Goal: Information Seeking & Learning: Learn about a topic

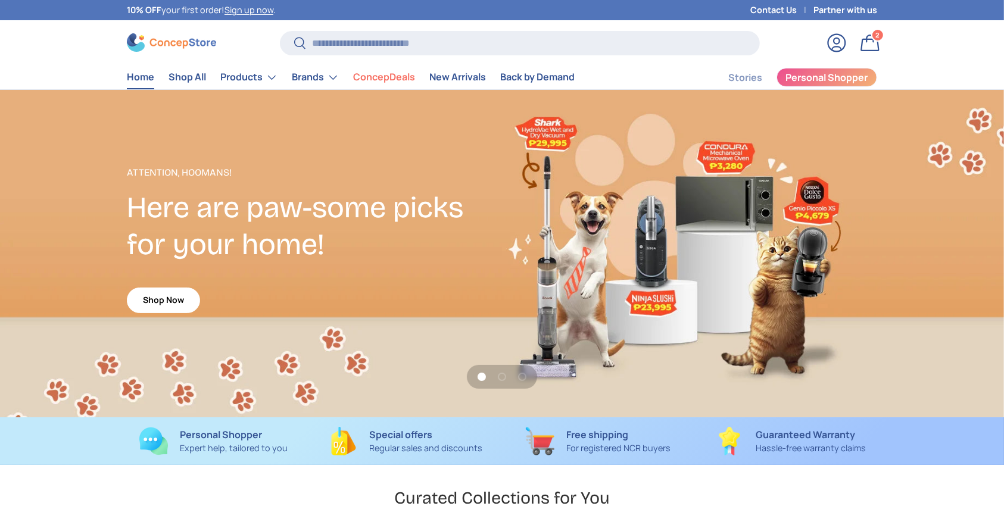
scroll to position [3081, 4869]
click at [576, 31] on input "Search" at bounding box center [520, 43] width 480 height 24
type input "*"
type input "**********"
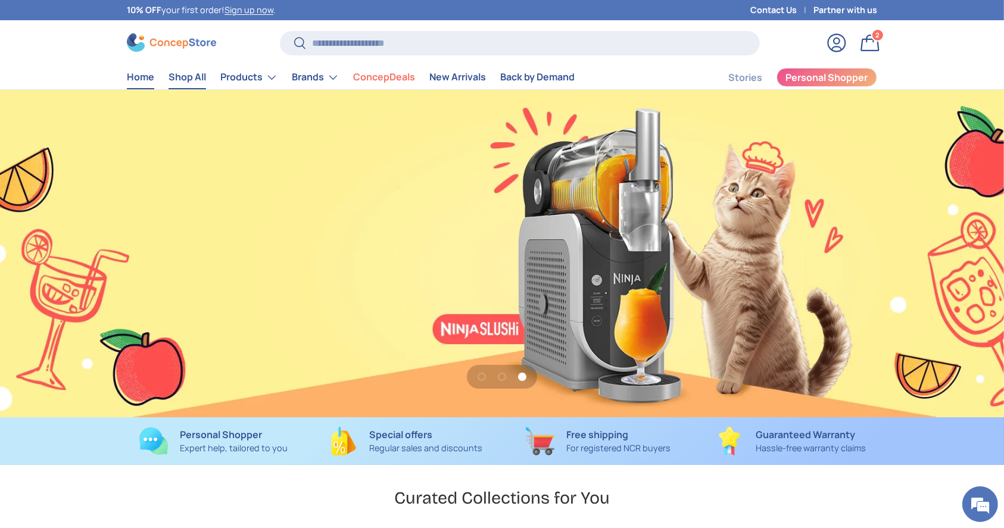
scroll to position [0, 0]
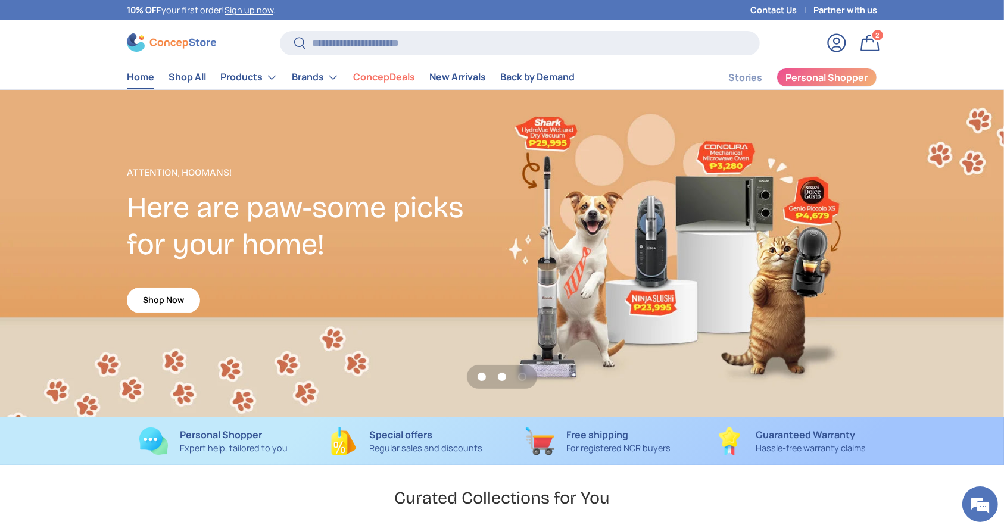
click at [501, 379] on button "Load slide 2 of 3" at bounding box center [502, 377] width 18 height 18
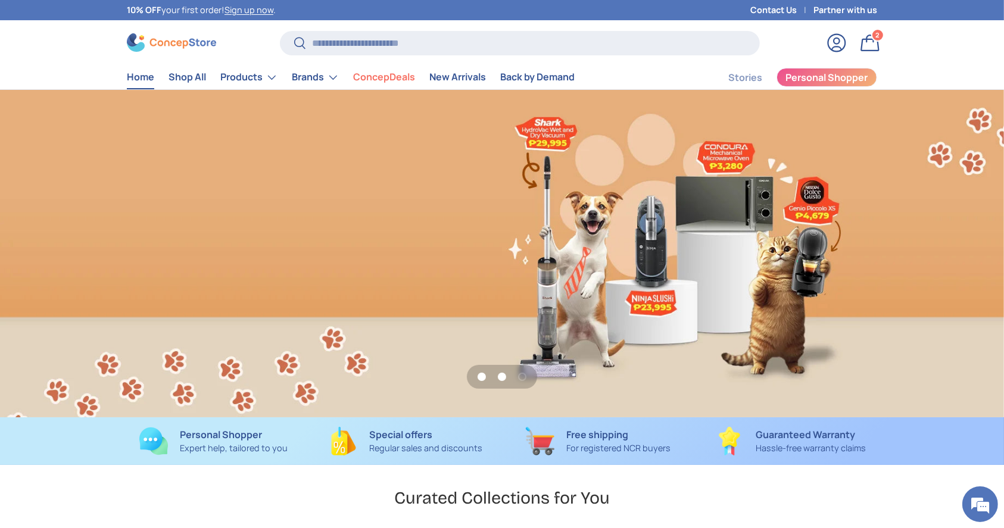
scroll to position [0, 1004]
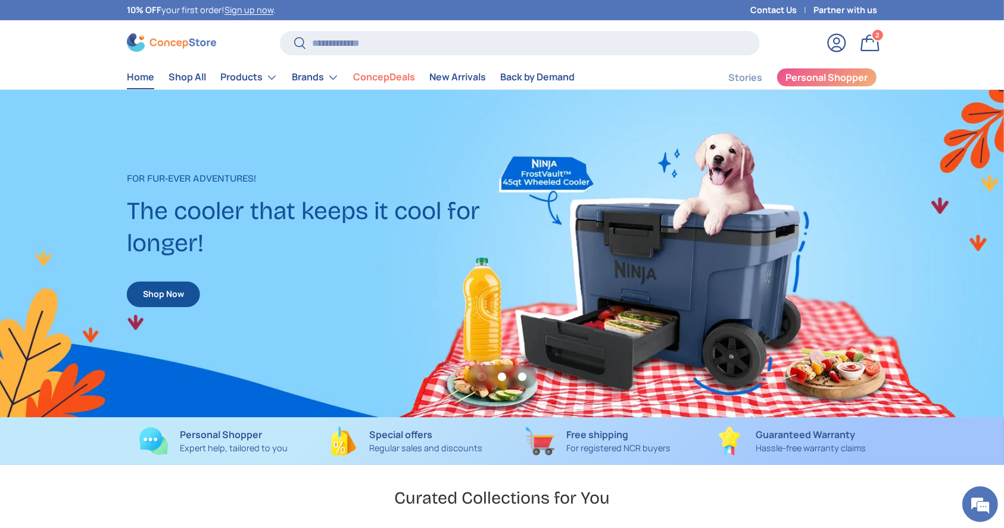
click at [524, 385] on button "Load slide 3 of 3" at bounding box center [522, 377] width 18 height 18
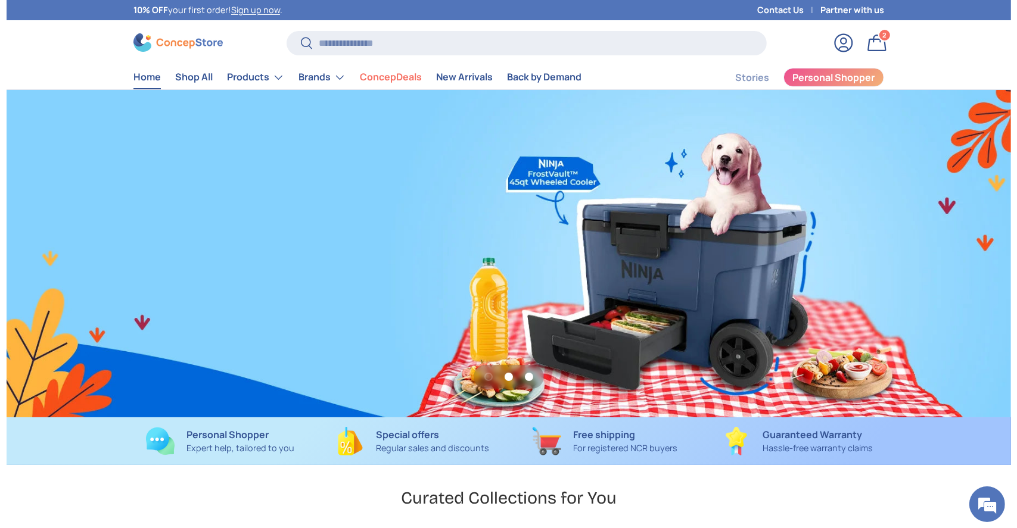
scroll to position [0, 2008]
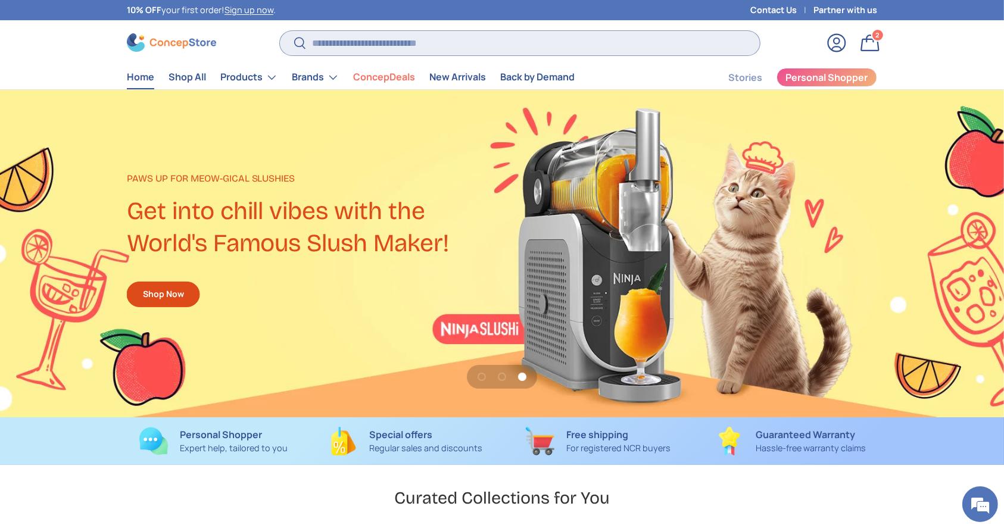
click at [382, 51] on input "Search" at bounding box center [520, 43] width 480 height 24
type input "*******"
click at [280, 30] on button "Search" at bounding box center [293, 44] width 27 height 28
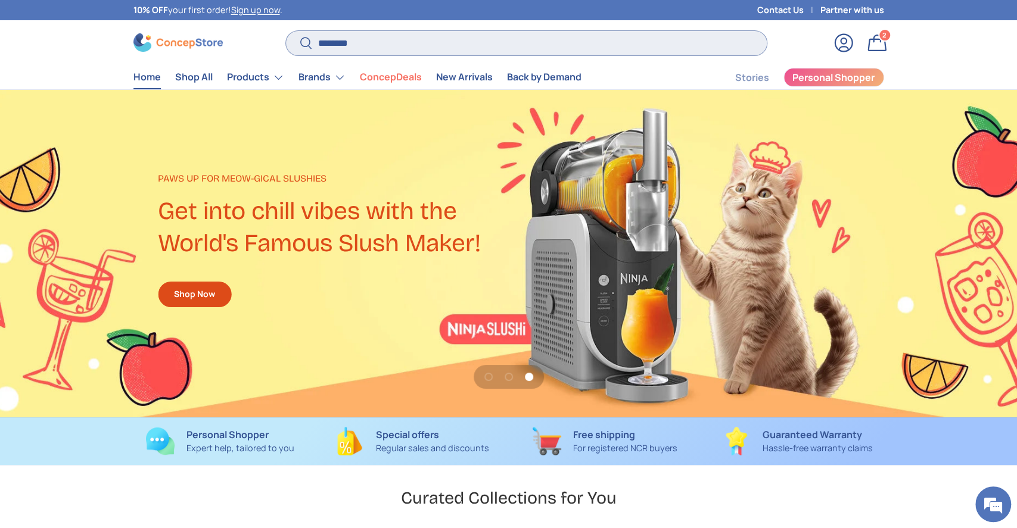
scroll to position [0, 2033]
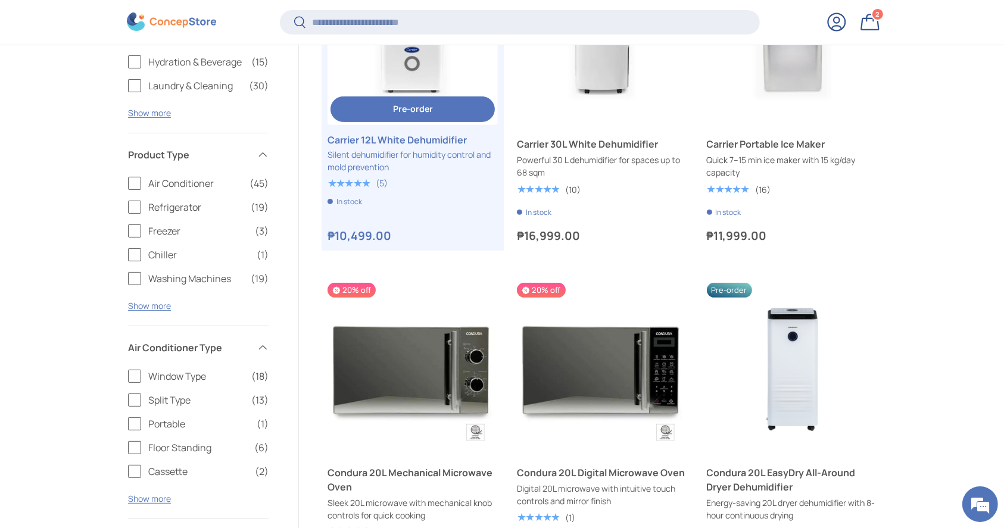
scroll to position [354, 0]
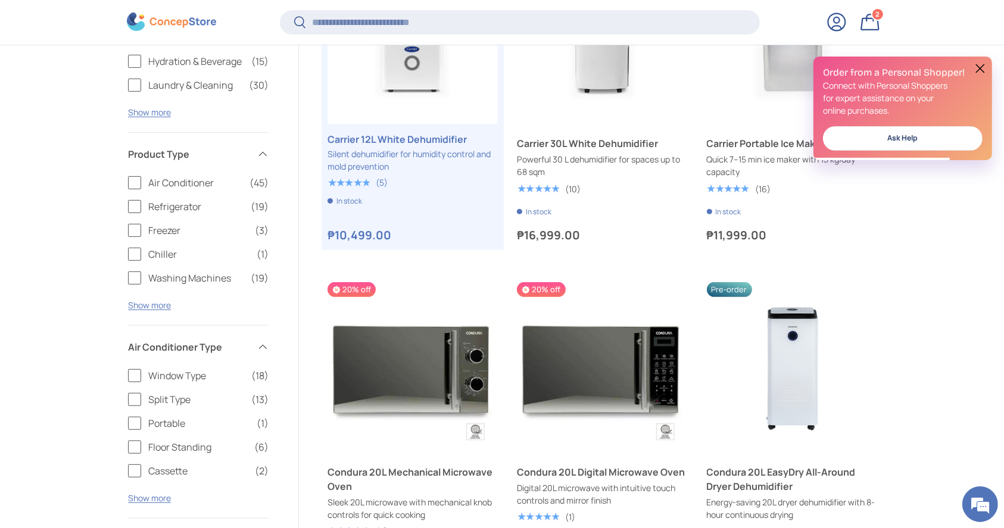
click at [986, 64] on button at bounding box center [980, 68] width 14 height 14
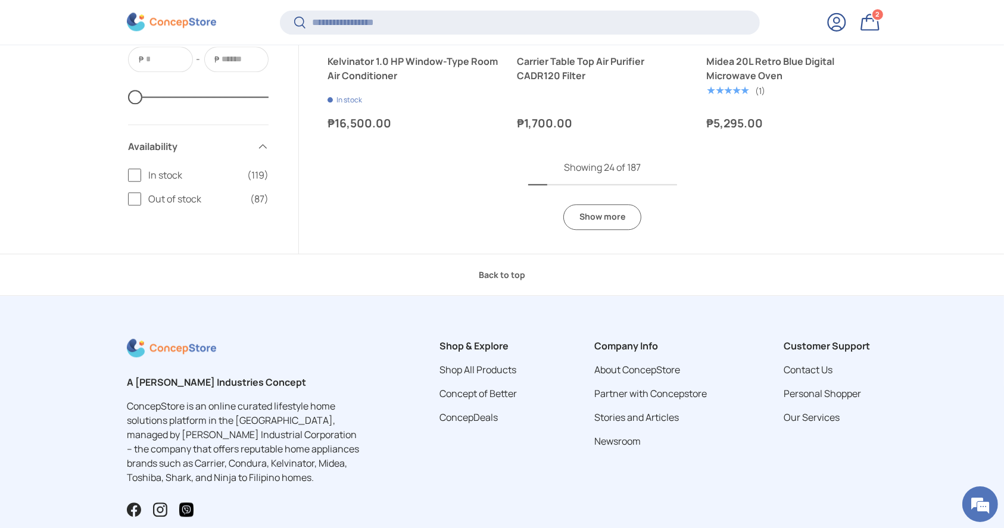
scroll to position [2792, 0]
click at [596, 222] on link "Show more" at bounding box center [602, 217] width 78 height 26
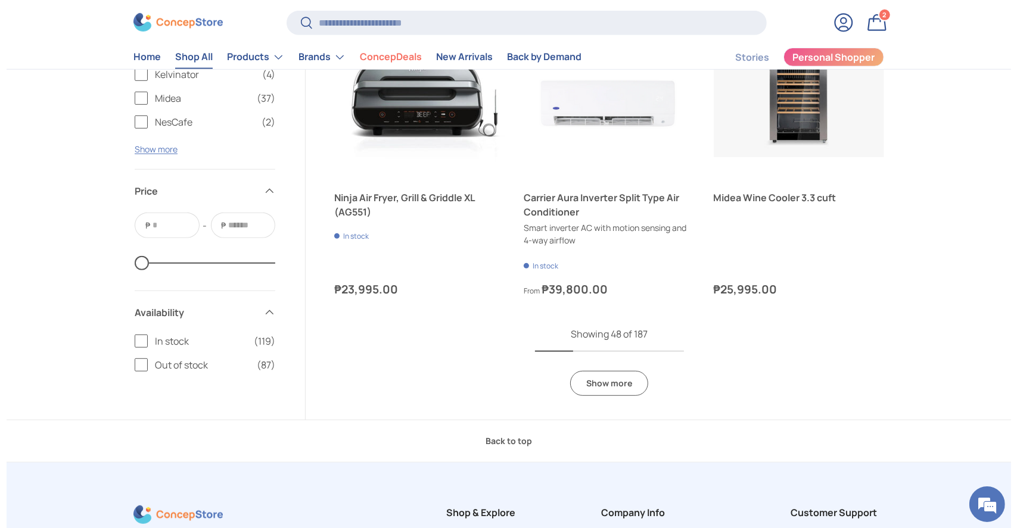
scroll to position [5061, 0]
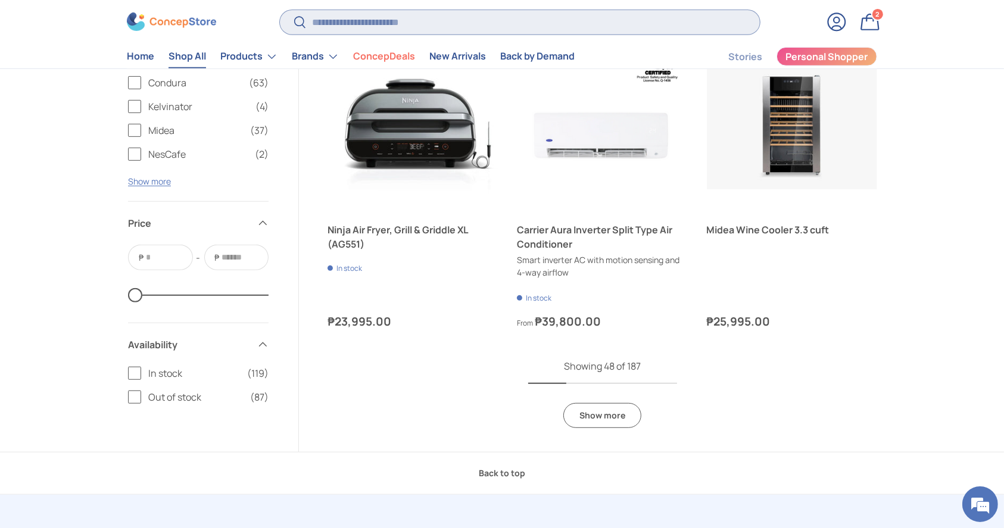
click at [474, 24] on input "Search" at bounding box center [520, 22] width 480 height 24
type input "*****"
click at [280, 10] on button "Search" at bounding box center [293, 24] width 27 height 28
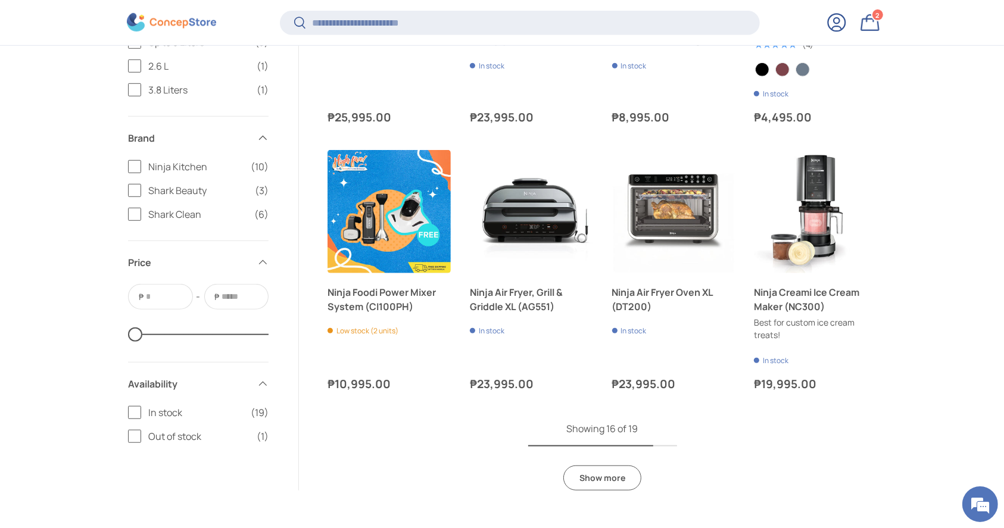
scroll to position [886, 0]
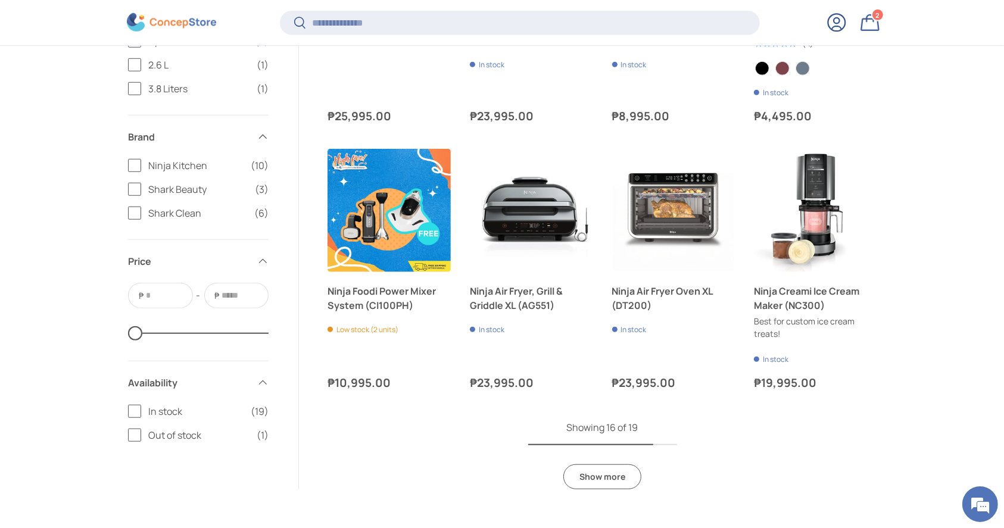
click at [589, 472] on link "Show more" at bounding box center [602, 478] width 78 height 26
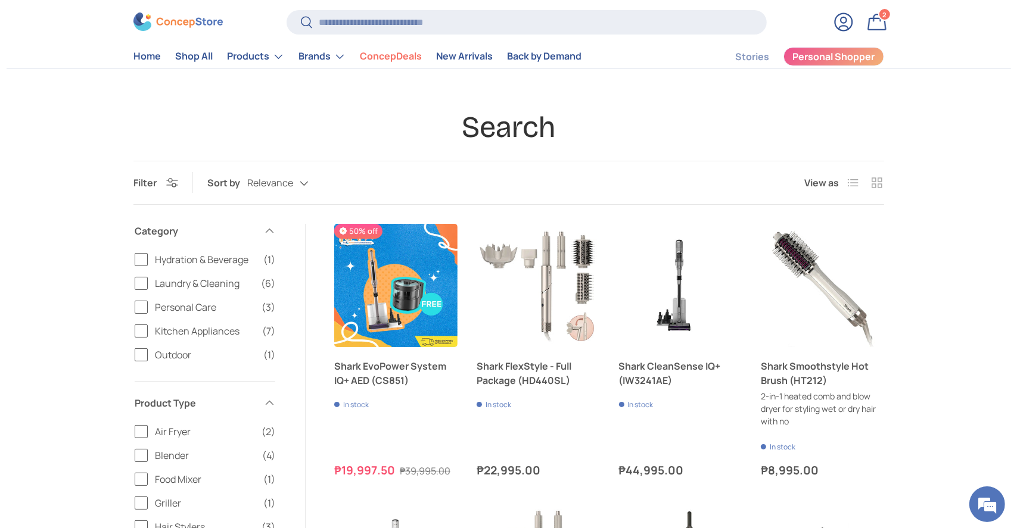
scroll to position [23, 0]
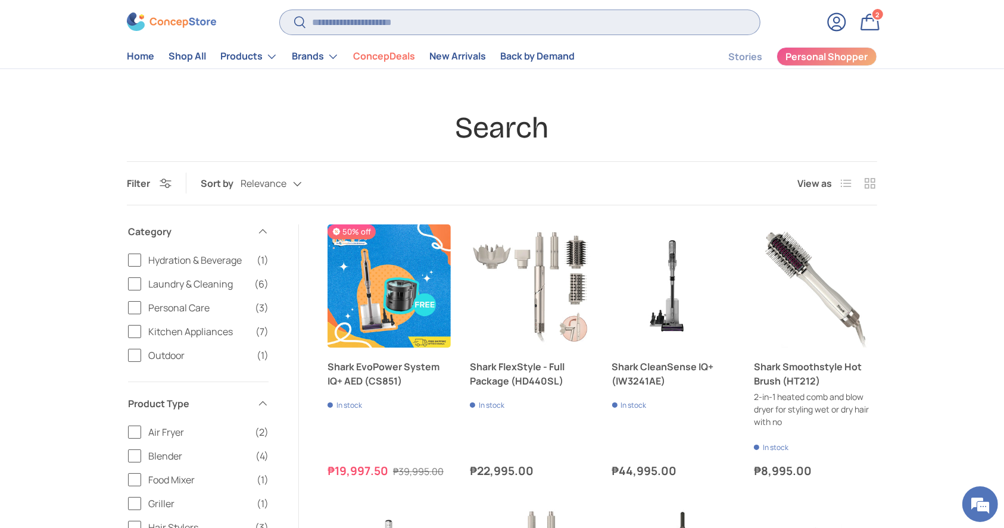
click at [422, 27] on input "Search" at bounding box center [520, 22] width 480 height 24
type input "*******"
click at [280, 10] on button "Search" at bounding box center [293, 24] width 27 height 28
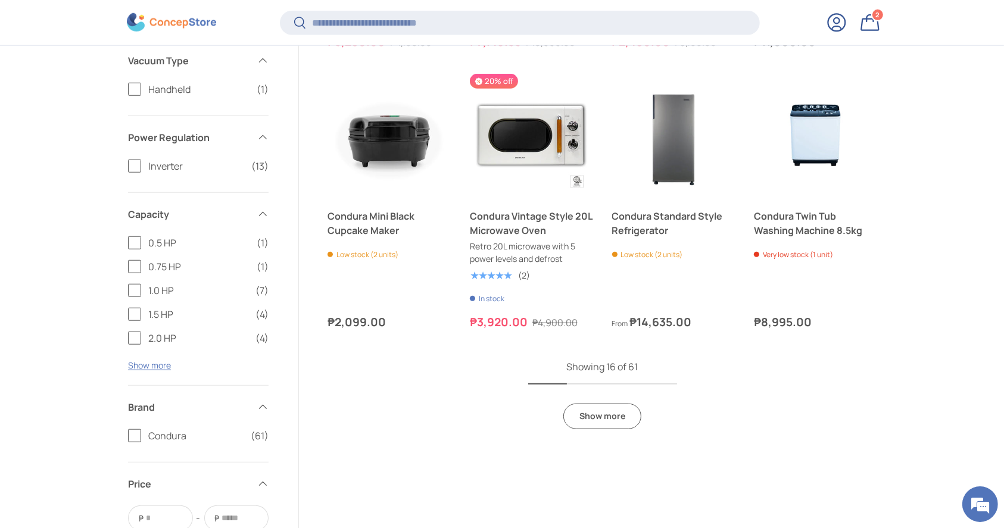
scroll to position [1032, 0]
click at [596, 425] on link "Show more" at bounding box center [602, 416] width 78 height 26
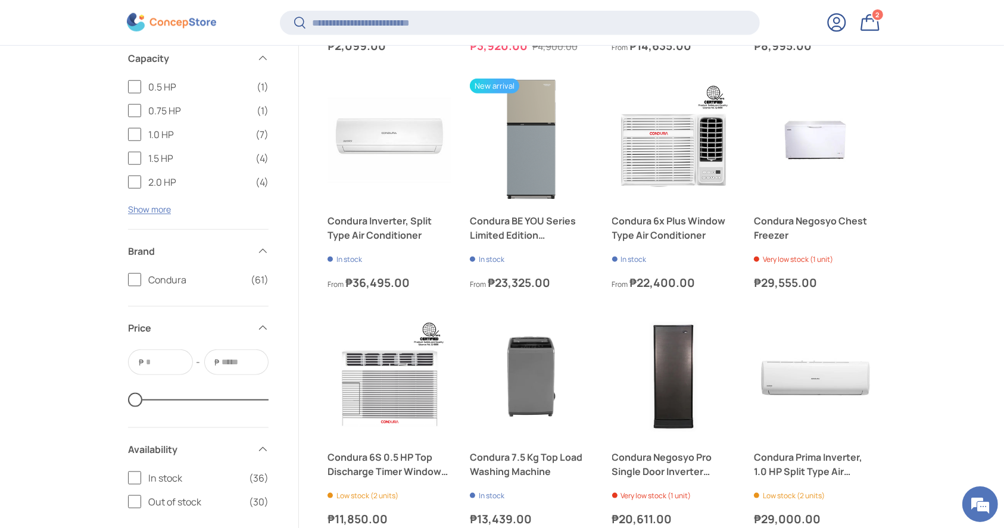
scroll to position [1314, 0]
